Goal: Information Seeking & Learning: Learn about a topic

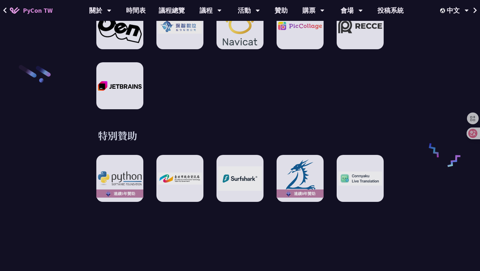
scroll to position [1061, 0]
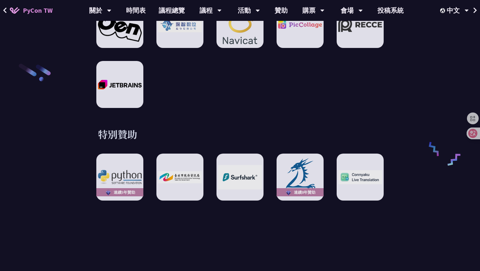
click at [152, 138] on div "特別贊助 連續5年贊助 連續8年贊助" at bounding box center [239, 164] width 339 height 73
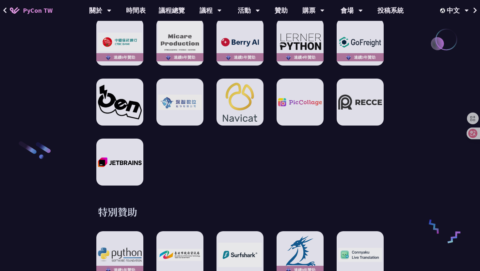
scroll to position [1026, 0]
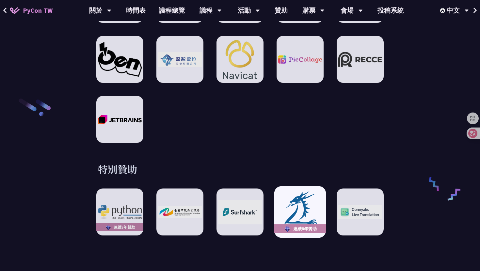
click at [314, 200] on img at bounding box center [300, 212] width 48 height 44
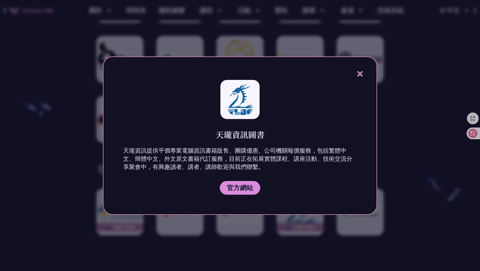
click at [362, 73] on icon at bounding box center [360, 74] width 8 height 8
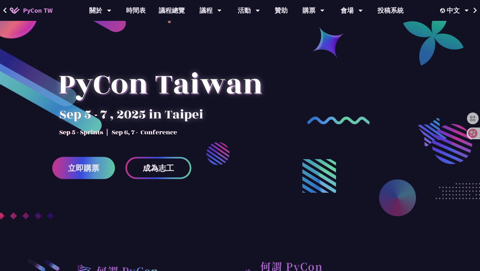
scroll to position [0, 0]
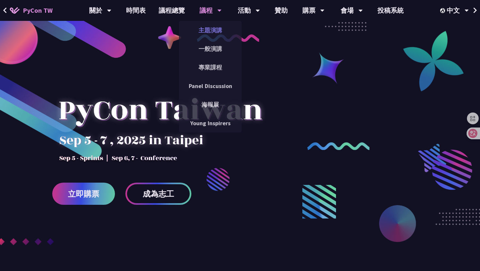
click at [213, 32] on link "主題演講" at bounding box center [210, 30] width 63 height 15
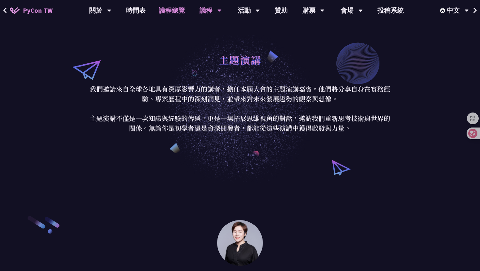
click at [168, 10] on link "議程總覽" at bounding box center [171, 10] width 39 height 21
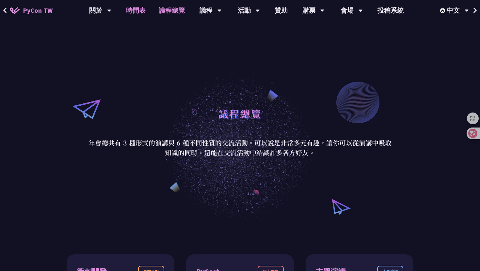
click at [134, 15] on link "時間表" at bounding box center [135, 10] width 33 height 21
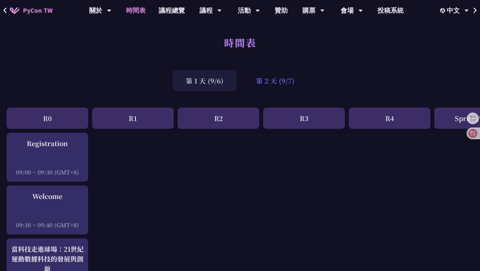
click at [277, 81] on div "第 2 天 (9/7)" at bounding box center [275, 80] width 65 height 21
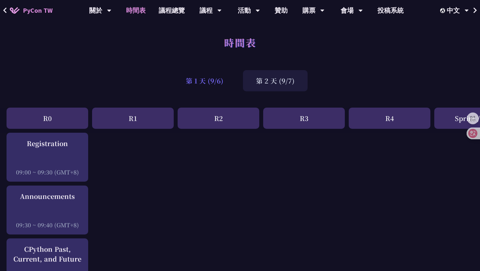
click at [217, 73] on div "第 1 天 (9/6)" at bounding box center [205, 80] width 64 height 21
